Goal: Task Accomplishment & Management: Complete application form

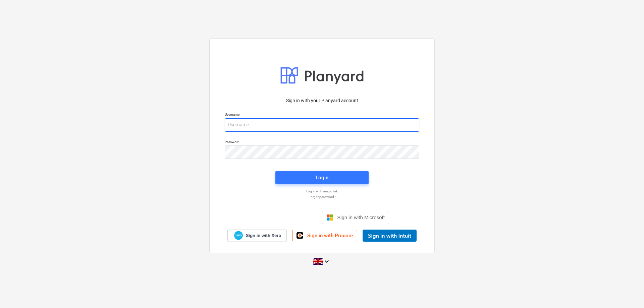
click at [282, 129] on input "email" at bounding box center [322, 124] width 194 height 13
type input "[PERSON_NAME][EMAIL_ADDRESS][DOMAIN_NAME]"
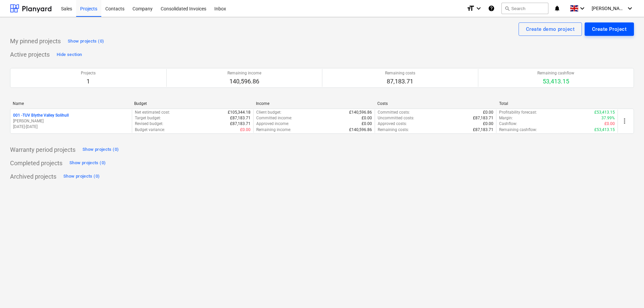
click at [605, 28] on div "Create Project" at bounding box center [609, 29] width 35 height 9
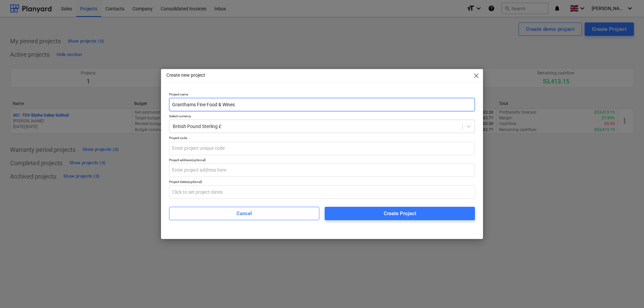
type input "Granthams Fine Food & Wines"
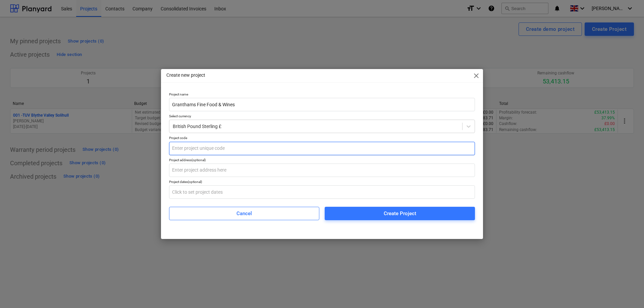
click at [220, 154] on input "text" at bounding box center [322, 148] width 306 height 13
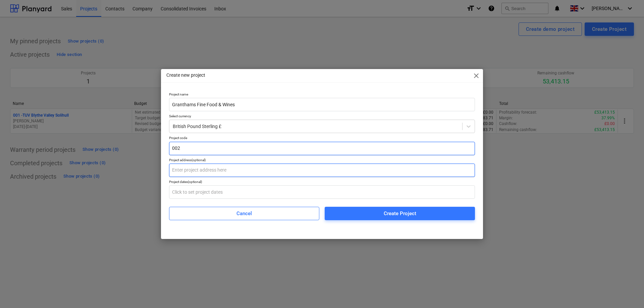
type input "002"
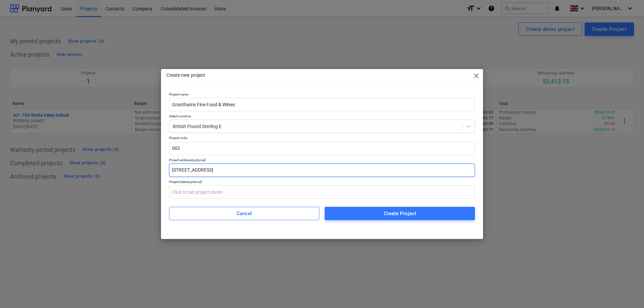
type input "[STREET_ADDRESS]"
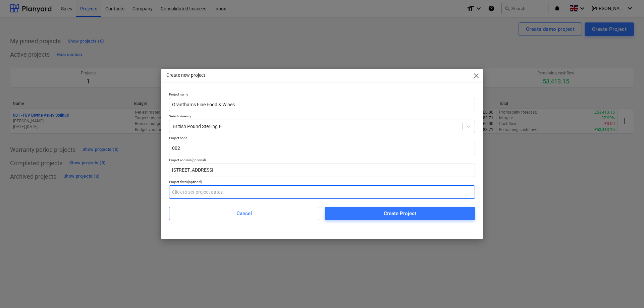
click at [214, 195] on input "text" at bounding box center [322, 191] width 306 height 13
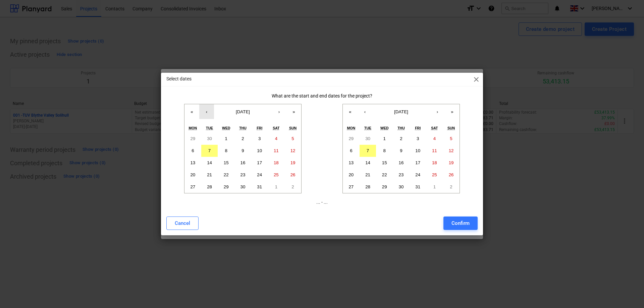
click at [209, 114] on button "‹" at bounding box center [206, 111] width 15 height 15
drag, startPoint x: 192, startPoint y: 189, endPoint x: 285, endPoint y: 188, distance: 92.2
click at [193, 189] on abbr "29" at bounding box center [192, 186] width 5 height 5
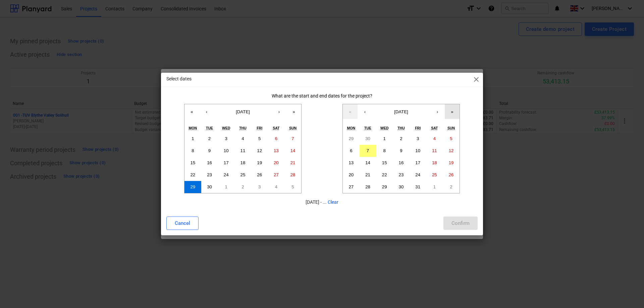
click at [449, 112] on button "»" at bounding box center [452, 111] width 15 height 15
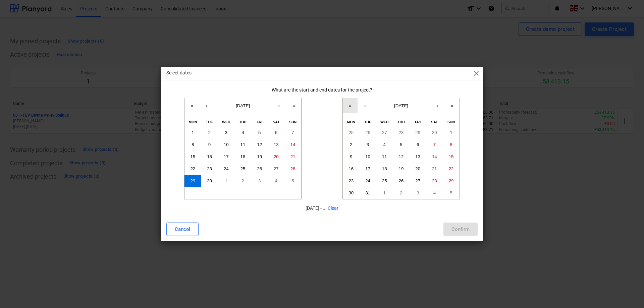
click at [349, 106] on button "«" at bounding box center [350, 105] width 15 height 15
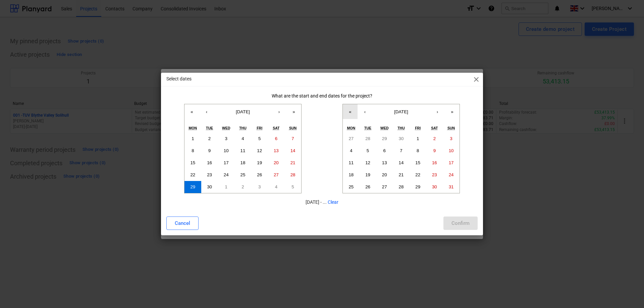
click at [349, 106] on button "«" at bounding box center [350, 111] width 15 height 15
click at [435, 111] on button "›" at bounding box center [437, 111] width 15 height 15
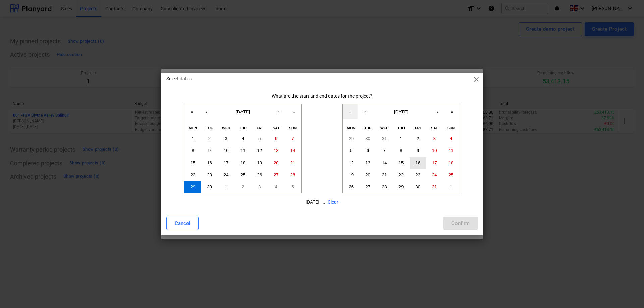
click at [418, 163] on abbr "16" at bounding box center [417, 162] width 5 height 5
click at [454, 220] on div "Confirm" at bounding box center [460, 223] width 18 height 9
type input "[DATE] - [DATE]"
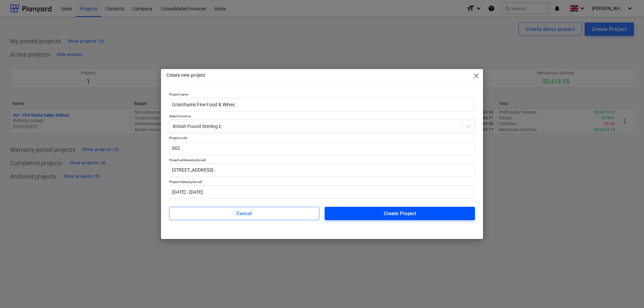
click at [417, 216] on span "Create Project" at bounding box center [400, 213] width 134 height 9
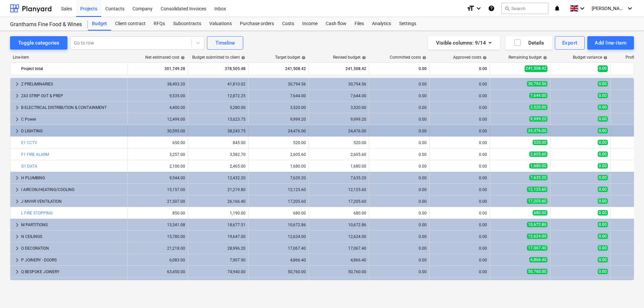
click at [16, 133] on span "keyboard_arrow_right" at bounding box center [17, 131] width 8 height 8
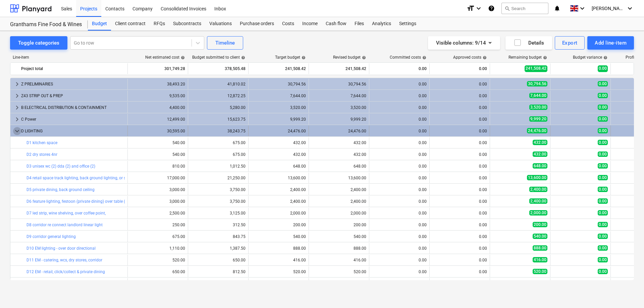
click at [17, 132] on span "keyboard_arrow_down" at bounding box center [17, 131] width 8 height 8
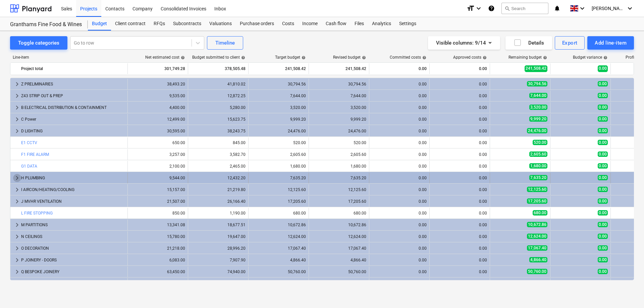
click at [15, 179] on span "keyboard_arrow_right" at bounding box center [17, 178] width 8 height 8
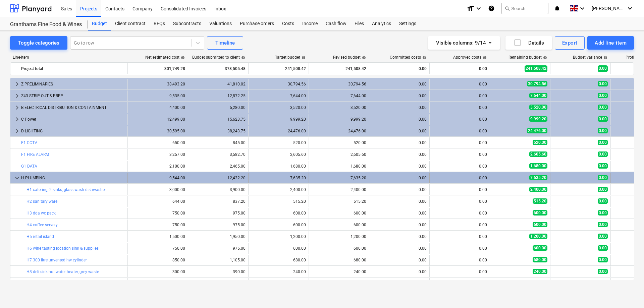
click at [15, 178] on span "keyboard_arrow_down" at bounding box center [17, 178] width 8 height 8
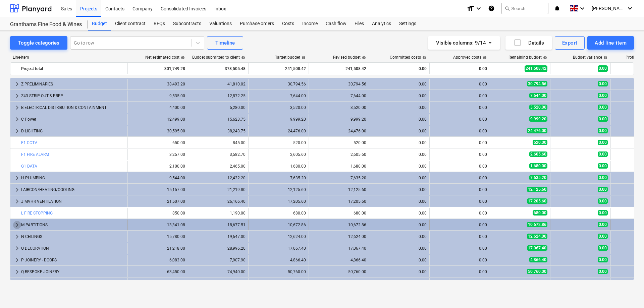
click at [13, 225] on span "keyboard_arrow_right" at bounding box center [17, 225] width 8 height 8
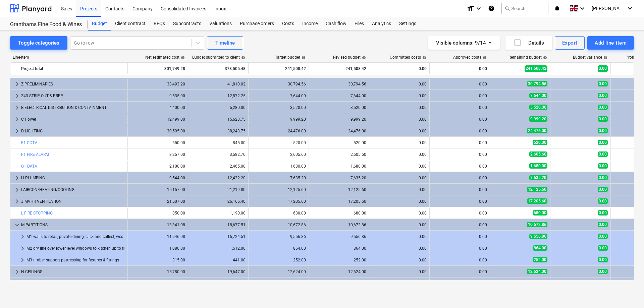
scroll to position [38, 0]
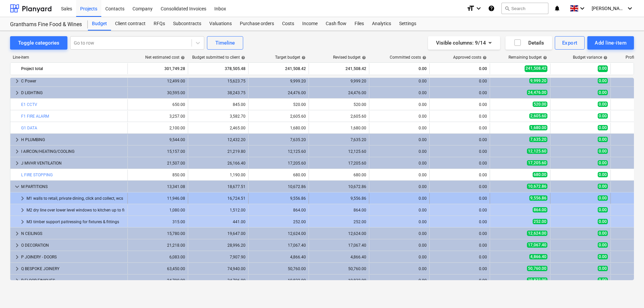
click at [22, 199] on span "keyboard_arrow_right" at bounding box center [22, 198] width 8 height 8
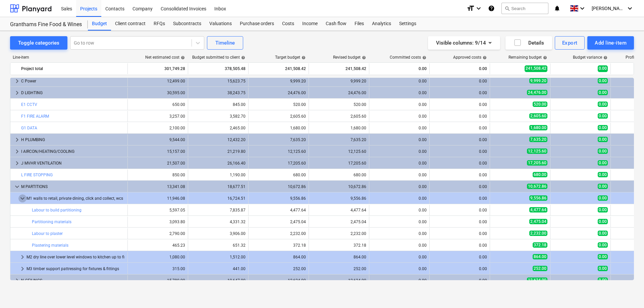
click at [22, 198] on span "keyboard_arrow_down" at bounding box center [22, 198] width 8 height 8
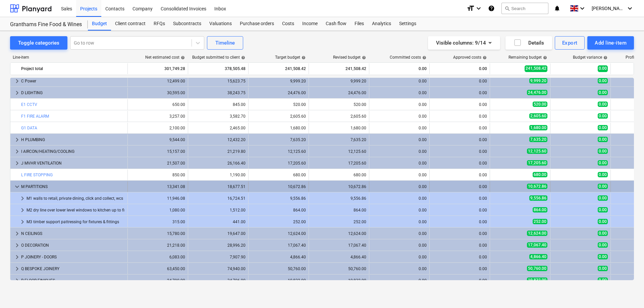
click at [17, 187] on span "keyboard_arrow_down" at bounding box center [17, 187] width 8 height 8
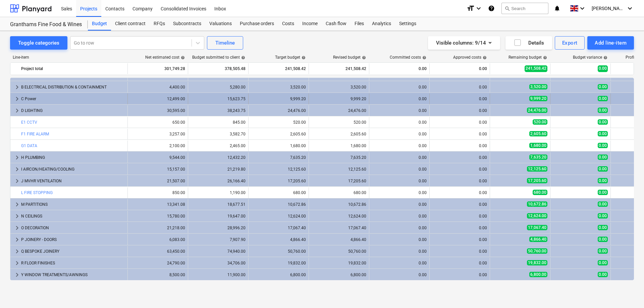
scroll to position [0, 0]
